Goal: Complete application form

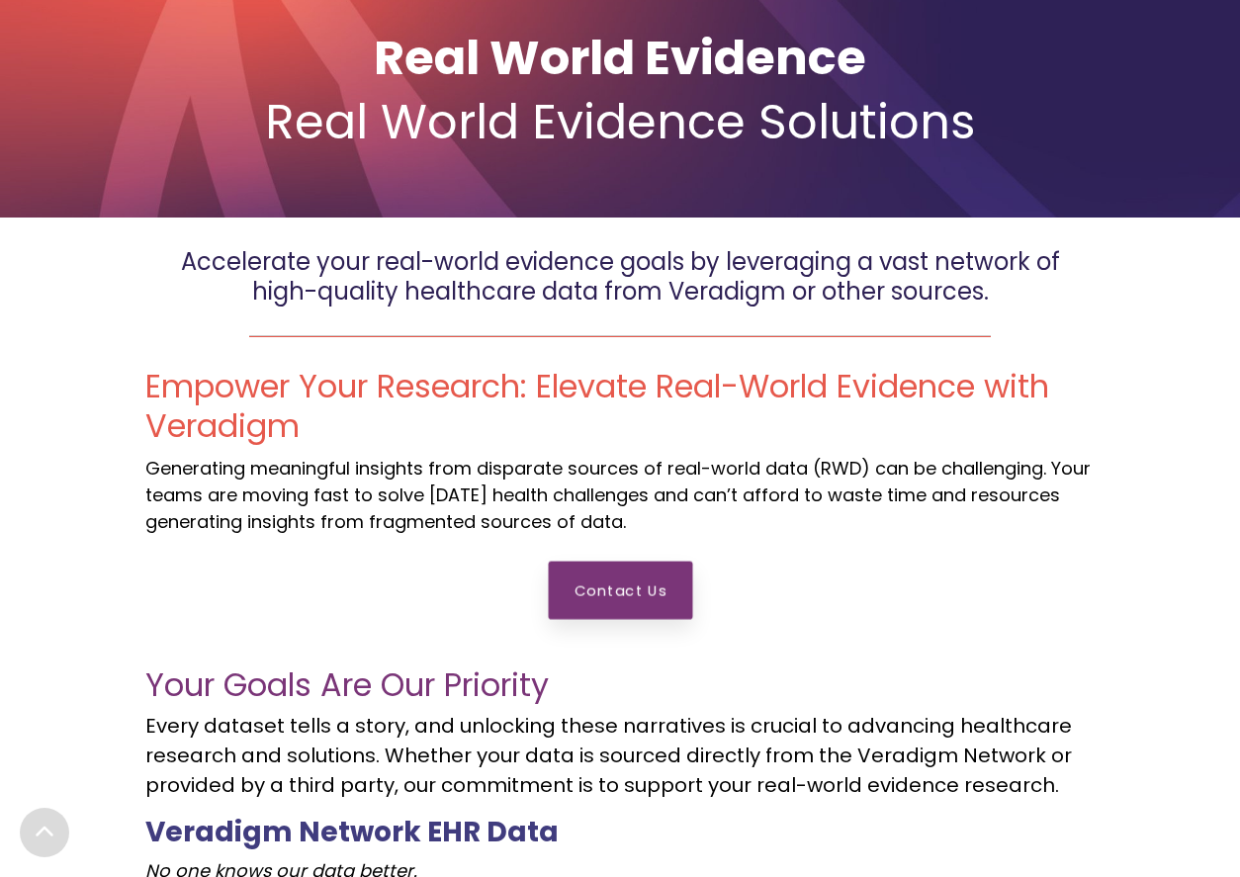
click at [616, 592] on link "Contact Us" at bounding box center [620, 590] width 144 height 58
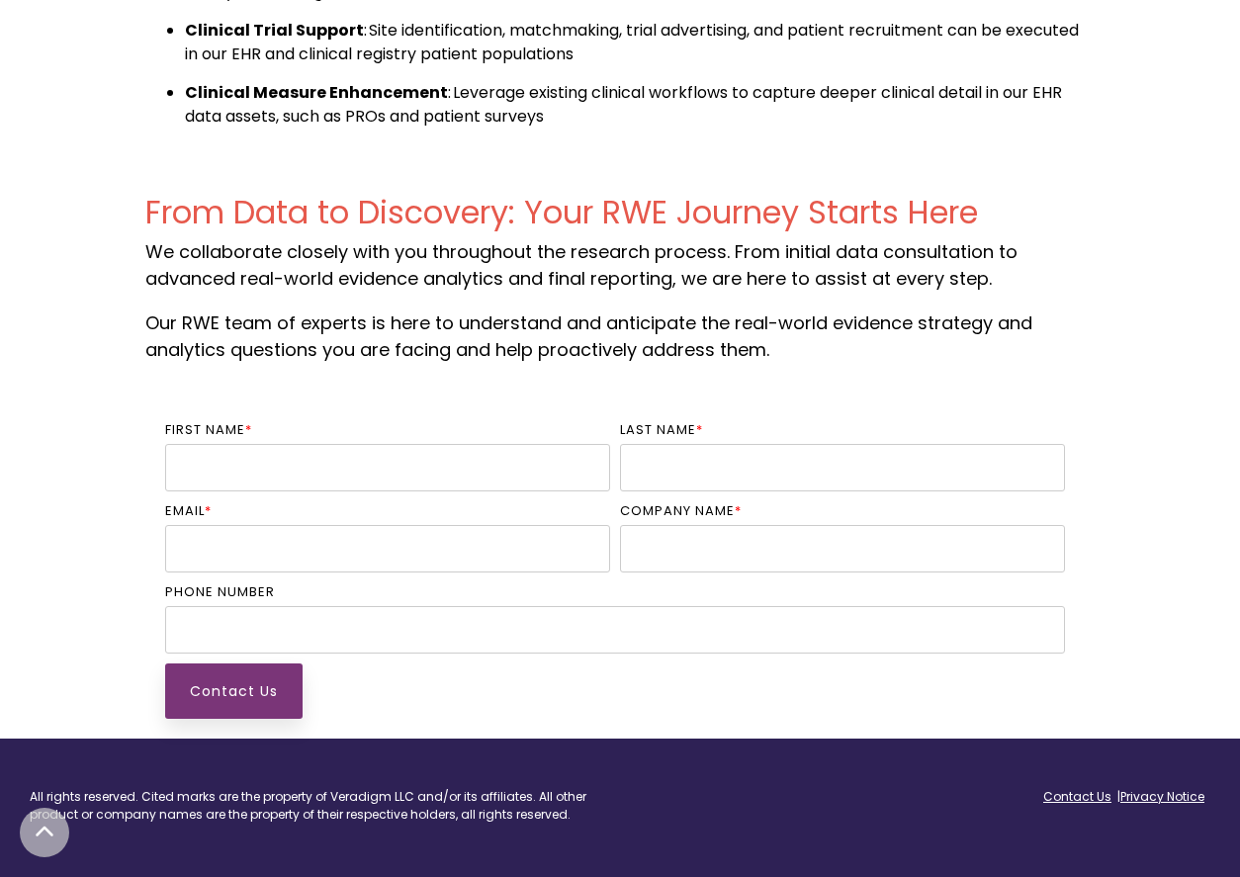
scroll to position [2682, 0]
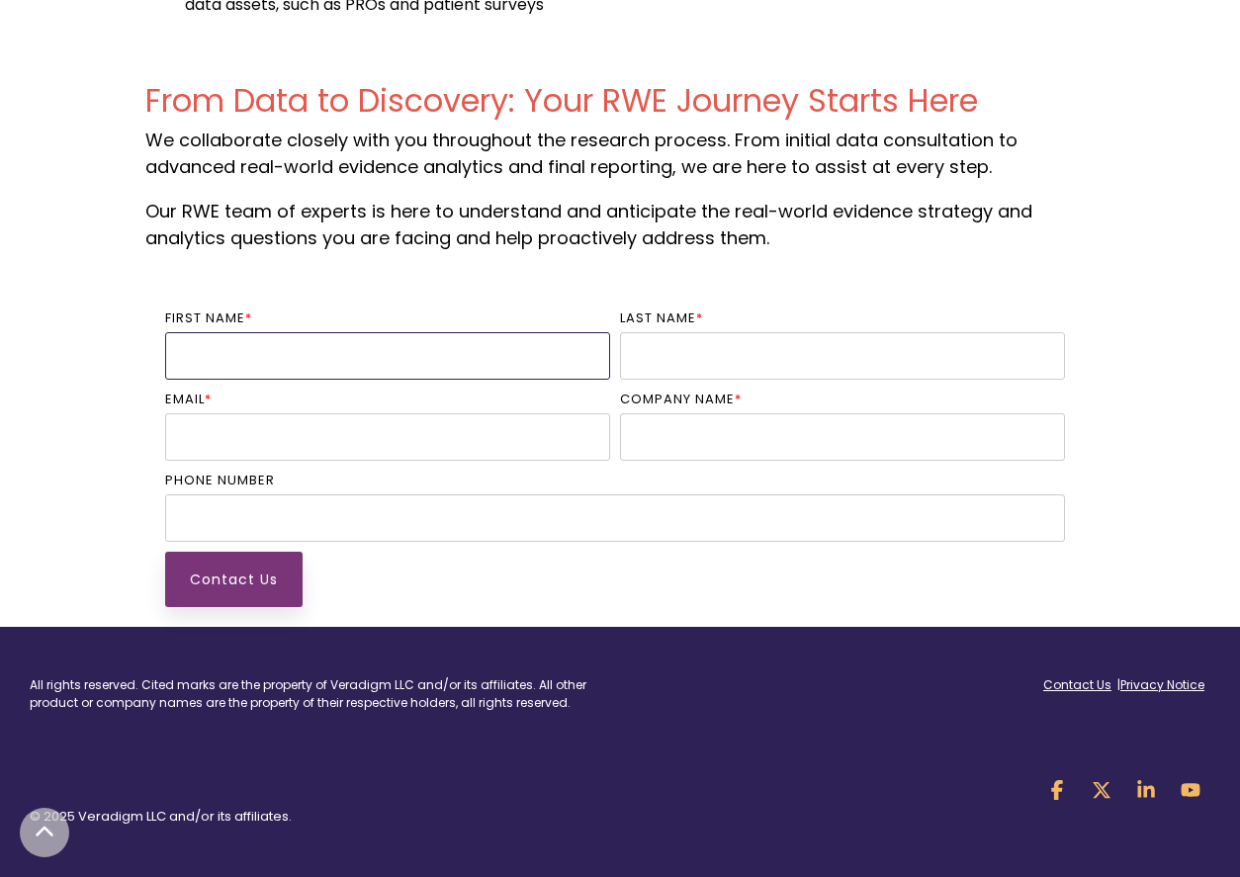
click at [475, 359] on input "First name *" at bounding box center [387, 355] width 445 height 47
type input "Ava"
type input "[PERSON_NAME]"
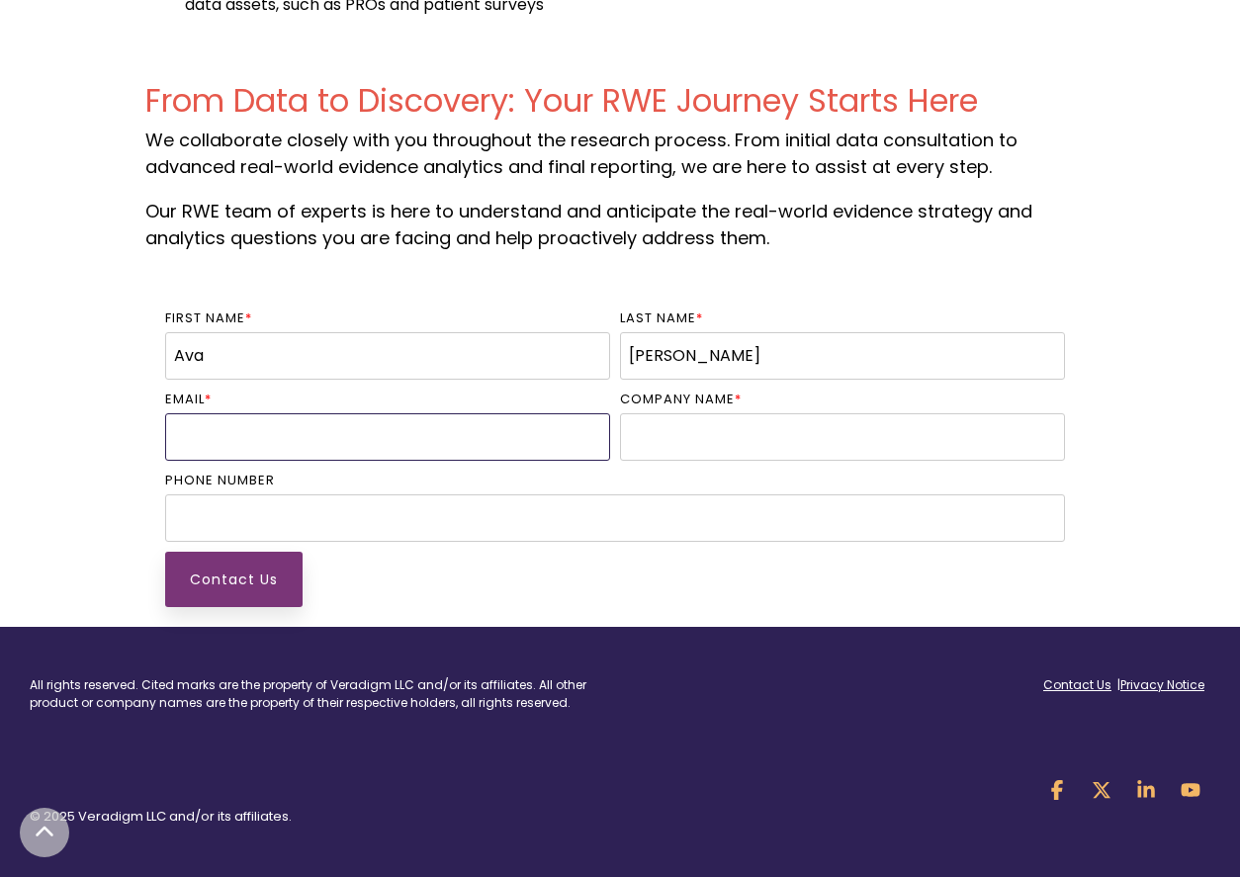
type input "[EMAIL_ADDRESS][DOMAIN_NAME]"
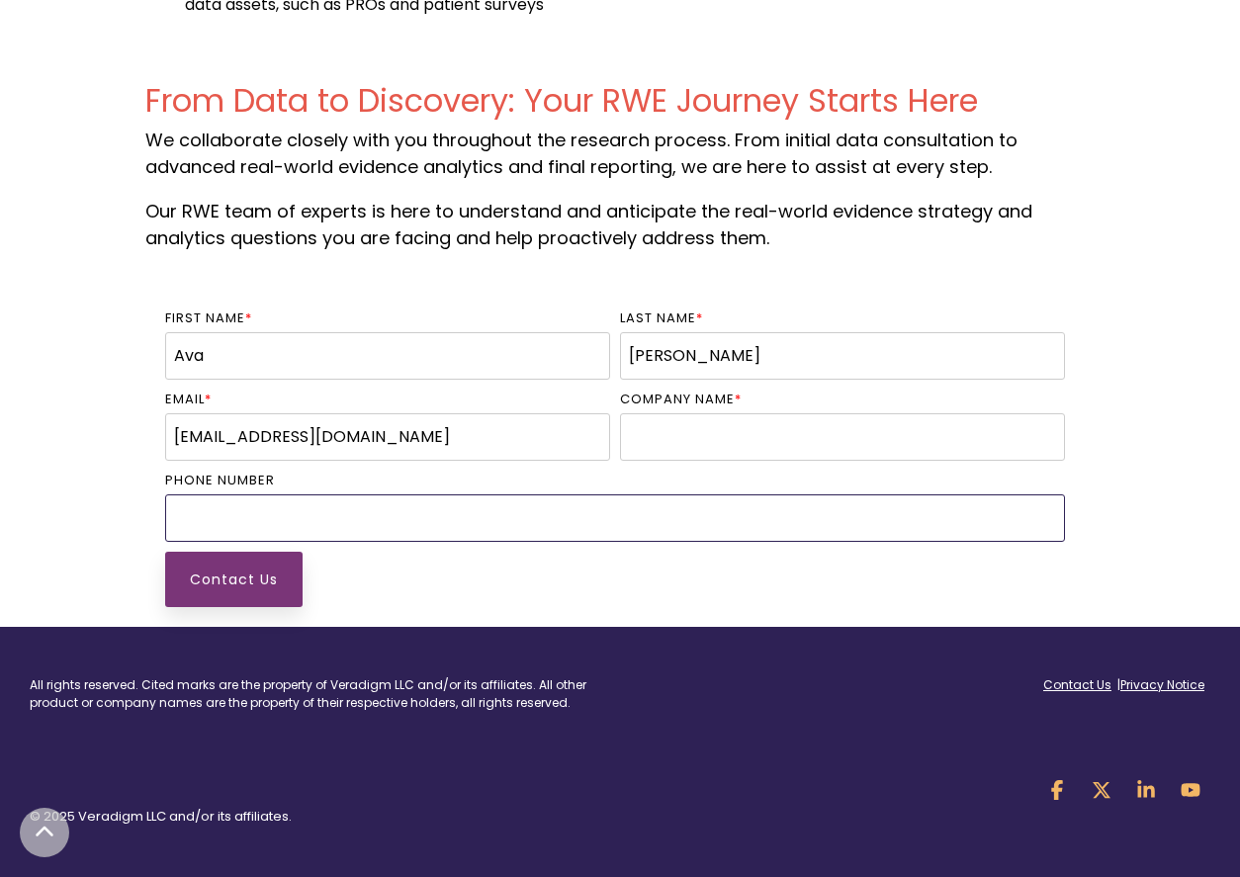
type input "13474612555"
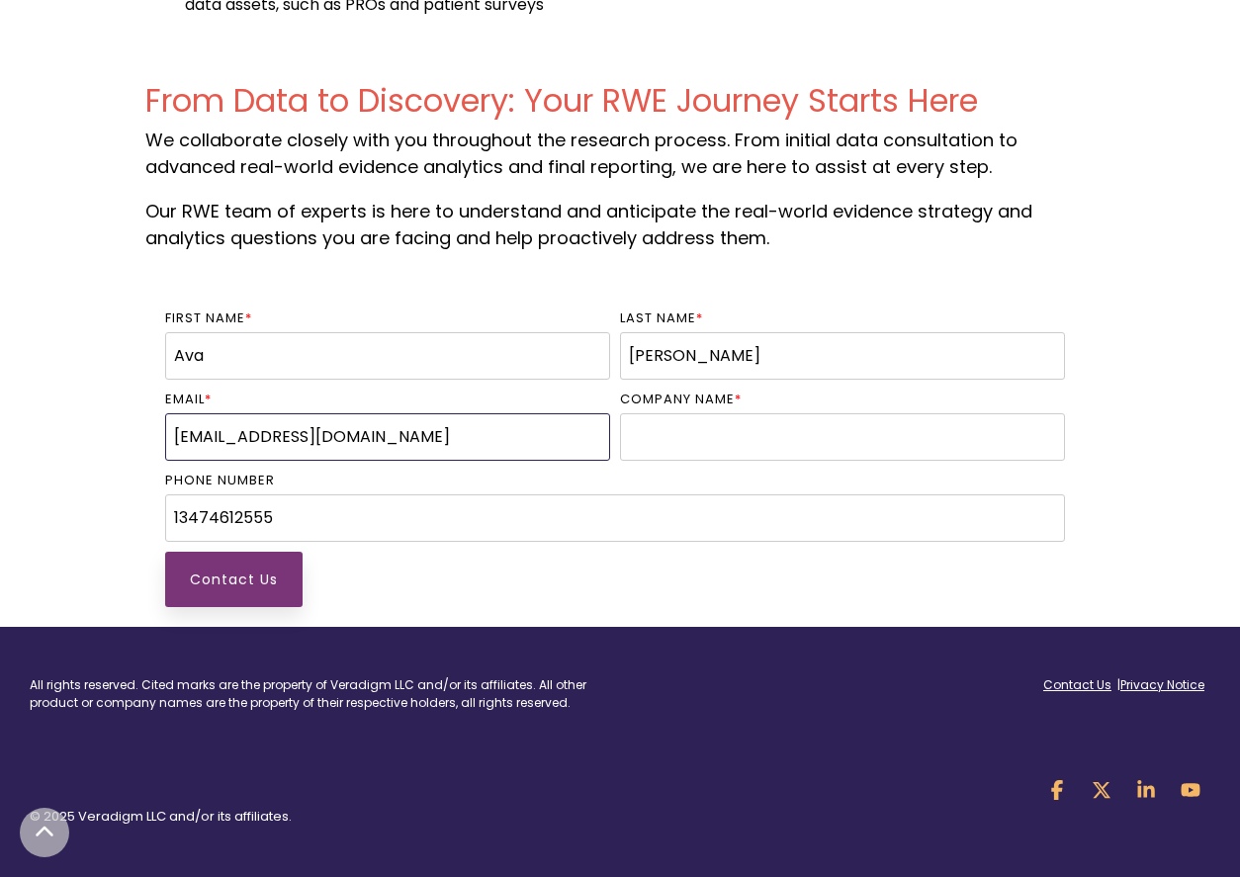
click at [449, 413] on input "[EMAIL_ADDRESS][DOMAIN_NAME]" at bounding box center [387, 436] width 445 height 47
paste input "[PERSON_NAME][EMAIL_ADDRESS]"
type input "[PERSON_NAME][EMAIL_ADDRESS][DOMAIN_NAME]"
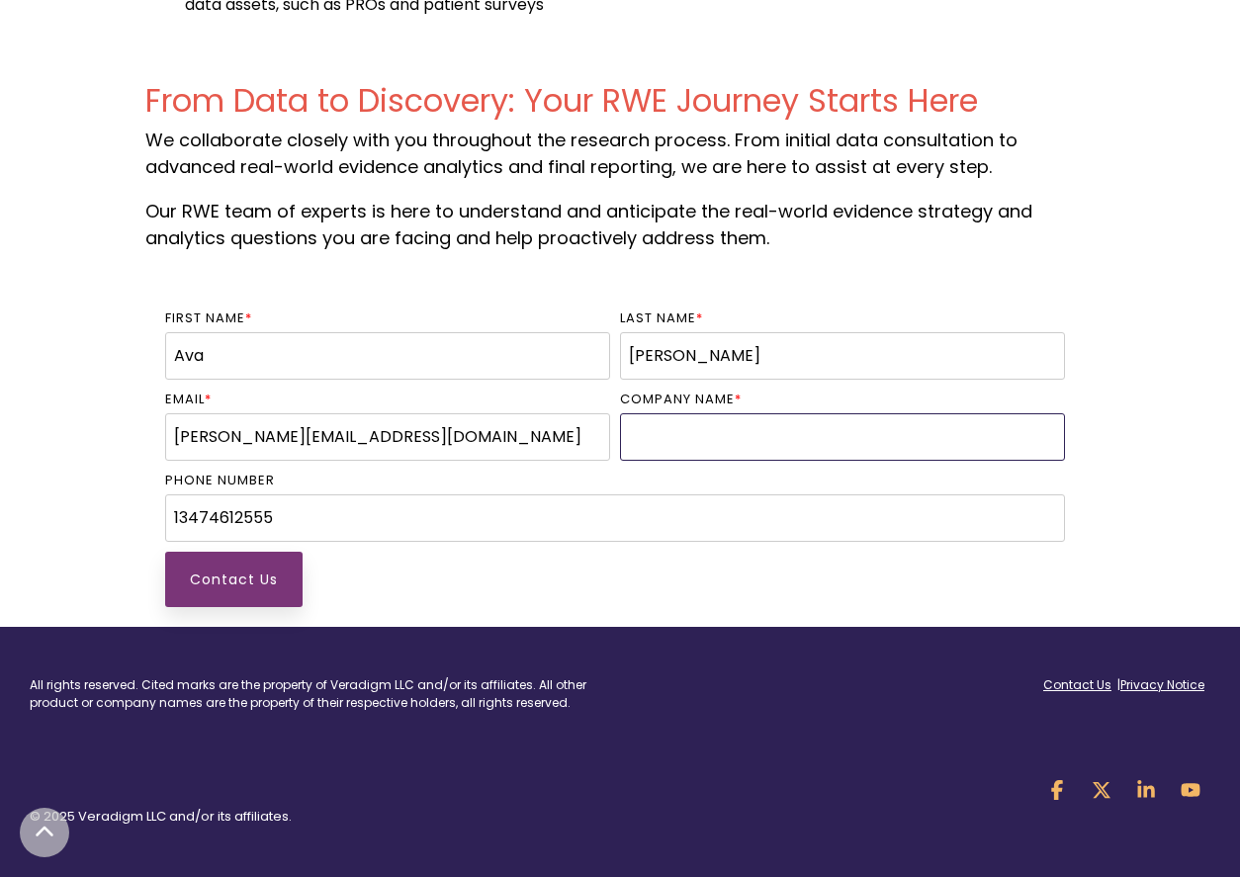
click at [765, 415] on input "Company name *" at bounding box center [842, 436] width 445 height 47
type input "[PERSON_NAME] Photonics"
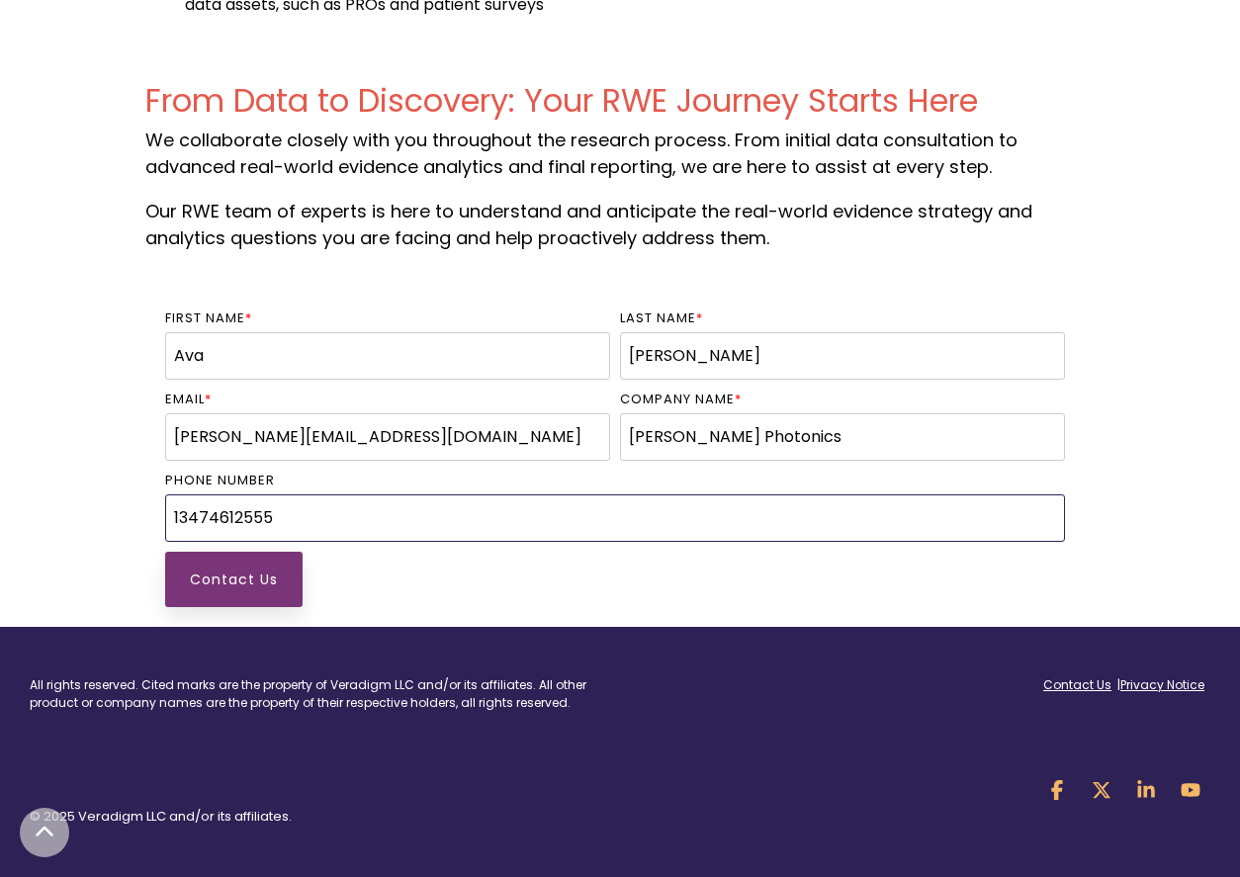
click at [285, 511] on input "13474612555" at bounding box center [615, 518] width 900 height 47
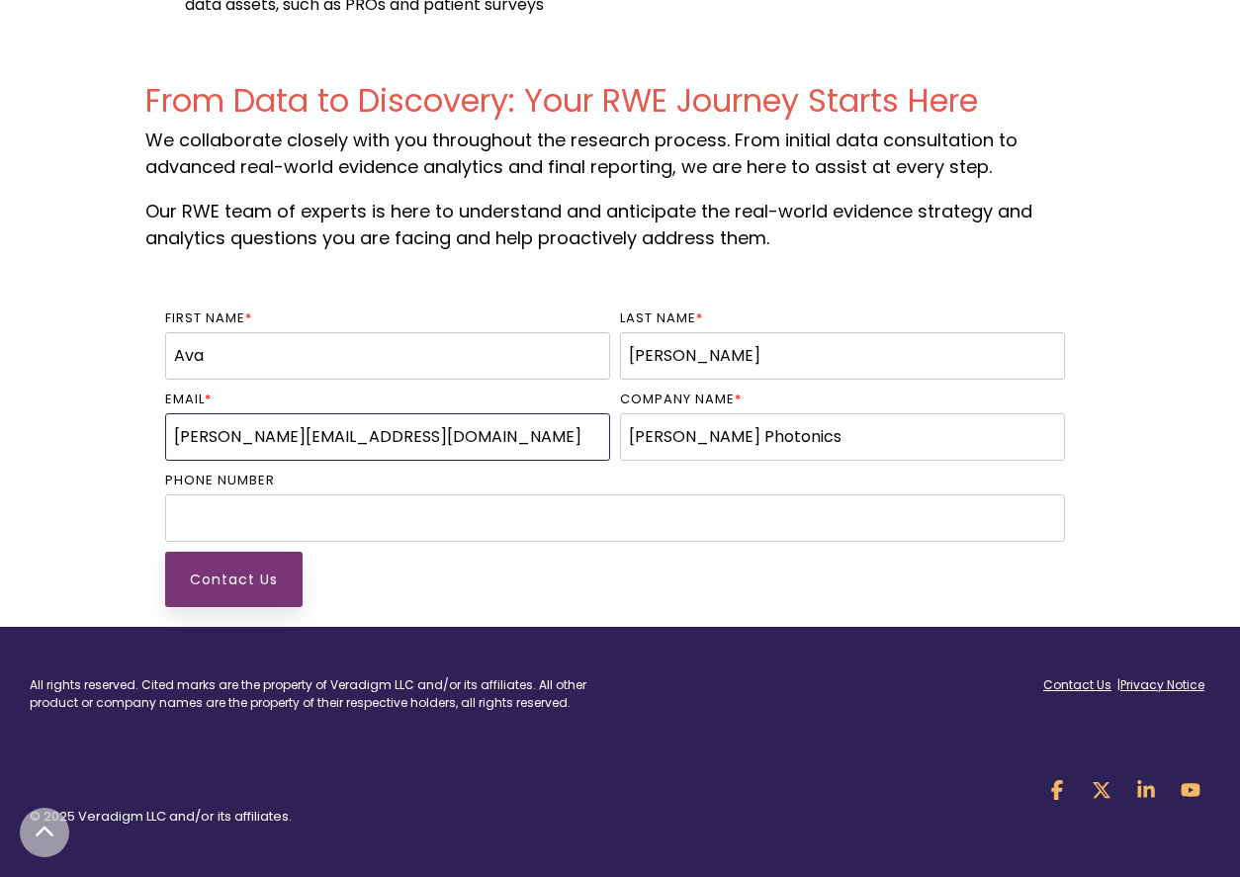
drag, startPoint x: 345, startPoint y: 445, endPoint x: 110, endPoint y: 413, distance: 237.5
click at [112, 414] on div "First name * [PERSON_NAME] Last name * [PERSON_NAME] * [PERSON_NAME][EMAIL_ADDR…" at bounding box center [620, 458] width 1240 height 338
paste input "[PERSON_NAME][EMAIL_ADDRESS][DOMAIN_NAME]"
type input "[PERSON_NAME][EMAIL_ADDRESS][DOMAIN_NAME]"
click at [277, 590] on input "Contact Us" at bounding box center [234, 580] width 144 height 58
